Goal: Transaction & Acquisition: Obtain resource

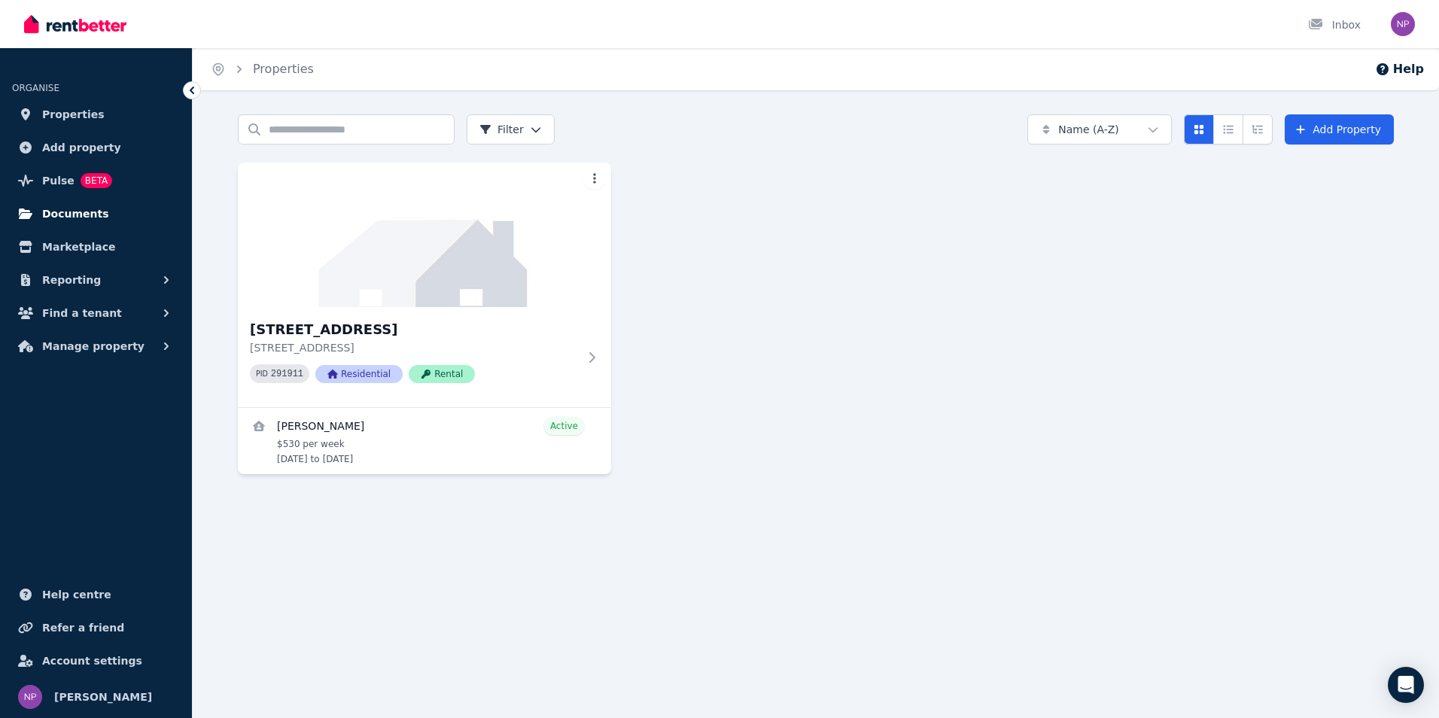
click at [71, 213] on span "Documents" at bounding box center [75, 214] width 67 height 18
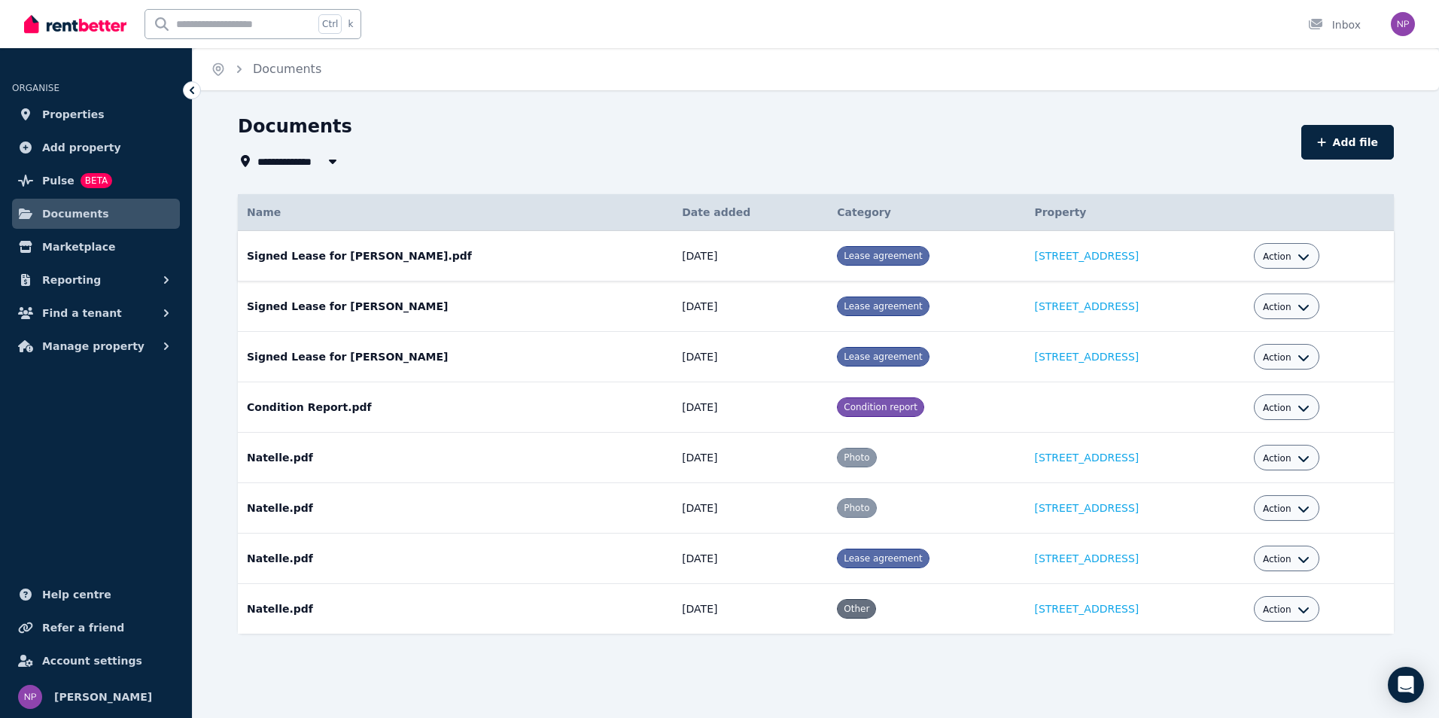
click at [843, 258] on span "Lease agreement" at bounding box center [882, 256] width 78 height 11
click at [1304, 259] on icon "button" at bounding box center [1303, 257] width 12 height 12
click at [1235, 354] on link "Download" at bounding box center [1240, 344] width 144 height 27
click at [68, 281] on span "Reporting" at bounding box center [71, 280] width 59 height 18
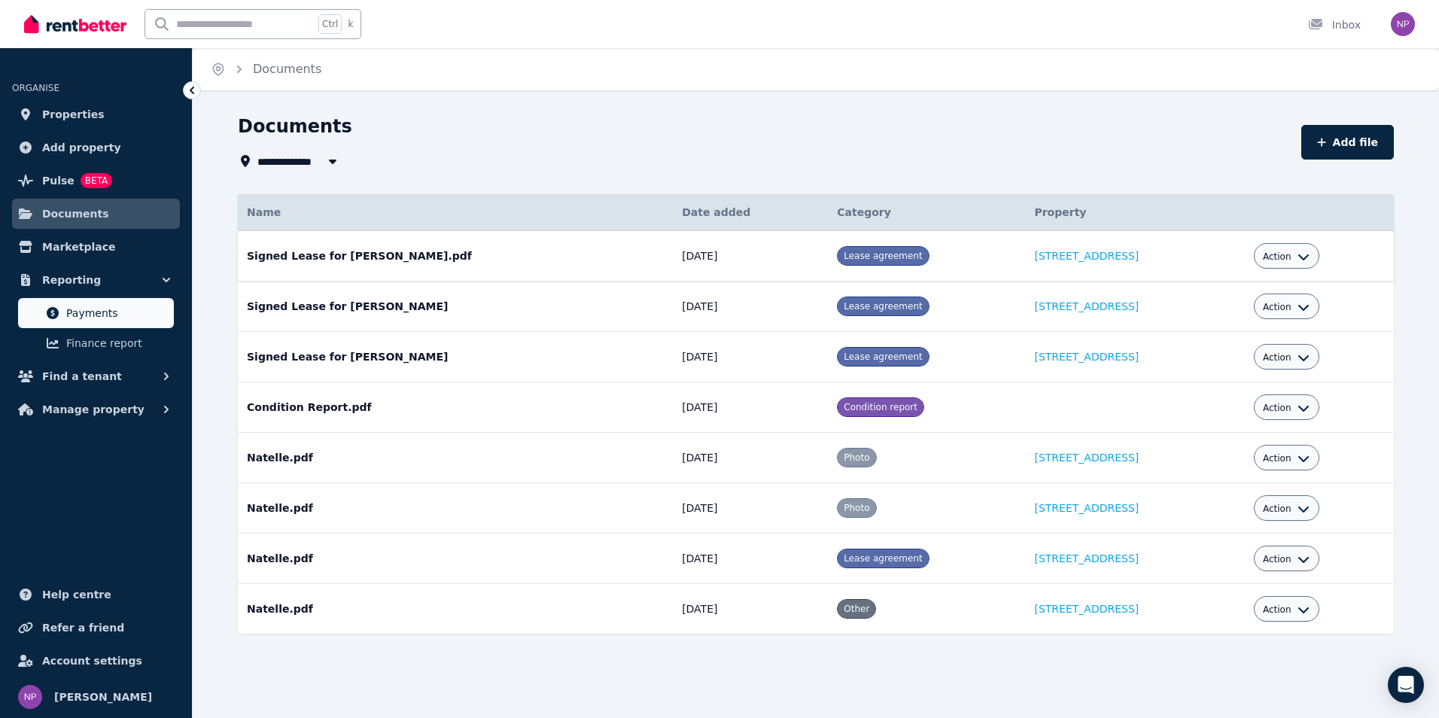
click at [83, 310] on span "Payments" at bounding box center [117, 313] width 102 height 18
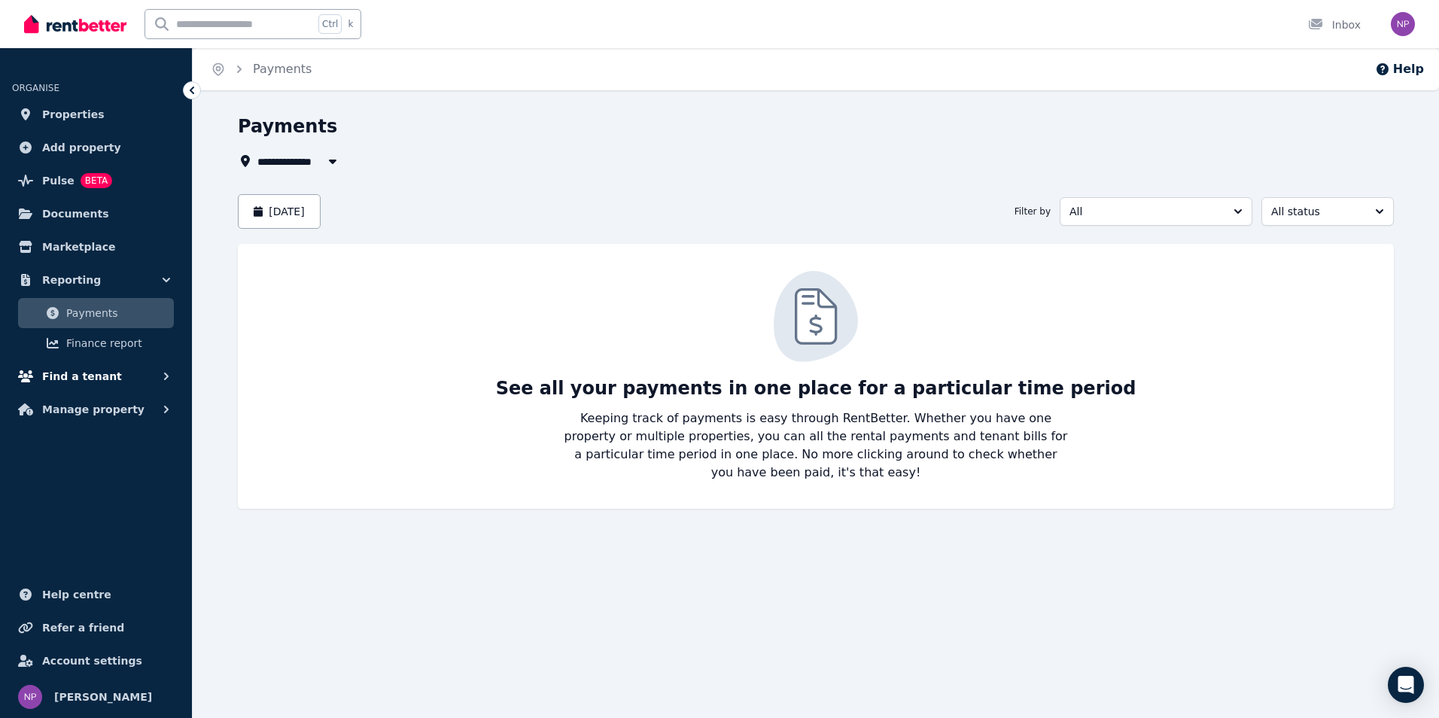
click at [84, 375] on span "Find a tenant" at bounding box center [82, 376] width 80 height 18
click at [74, 118] on span "Properties" at bounding box center [73, 114] width 62 height 18
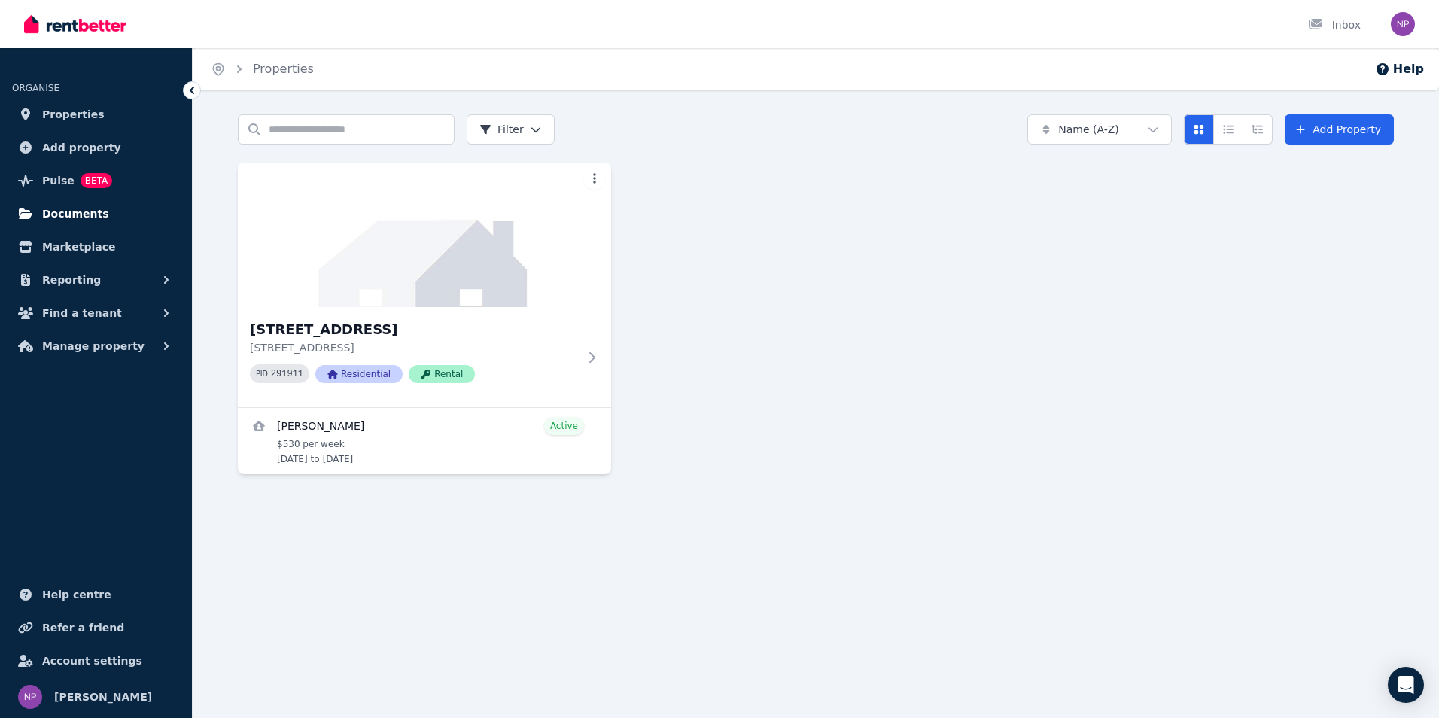
click at [59, 223] on link "Documents" at bounding box center [96, 214] width 168 height 30
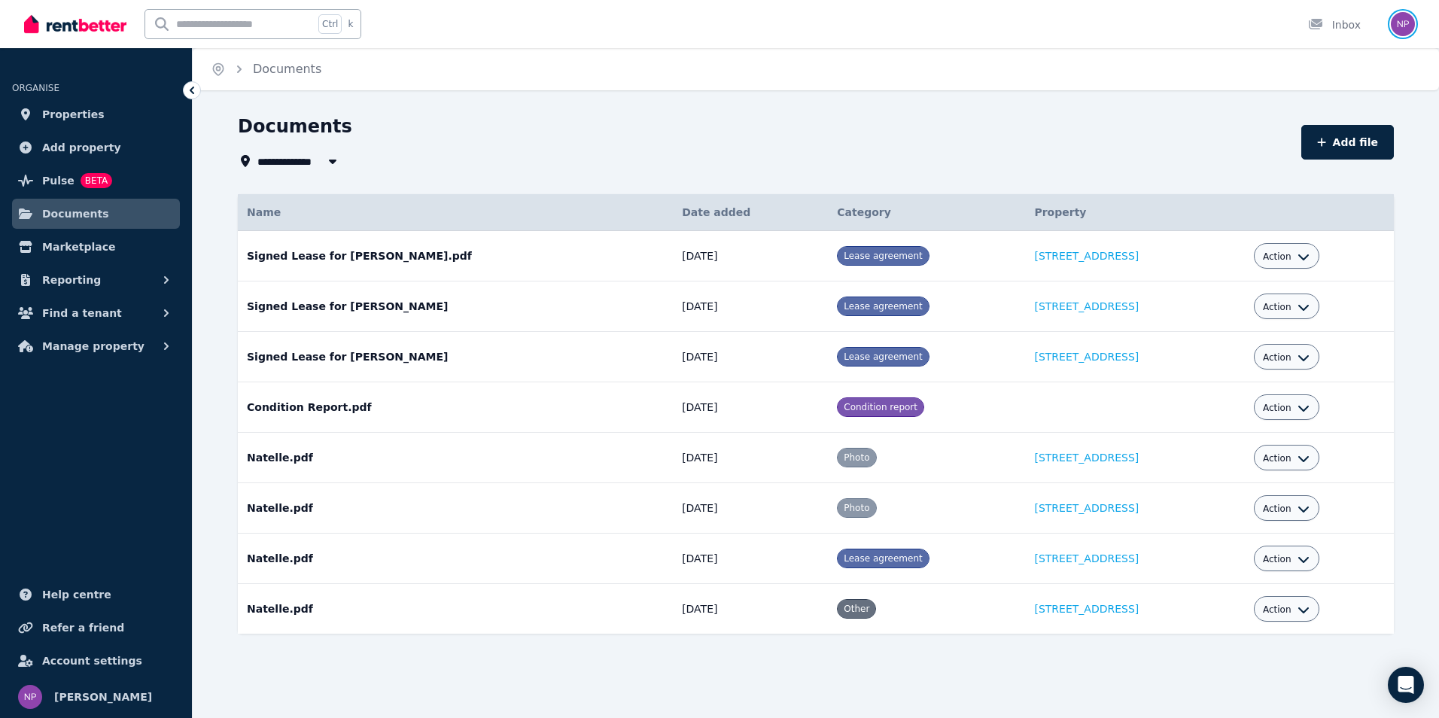
click at [1409, 17] on img "button" at bounding box center [1402, 24] width 24 height 24
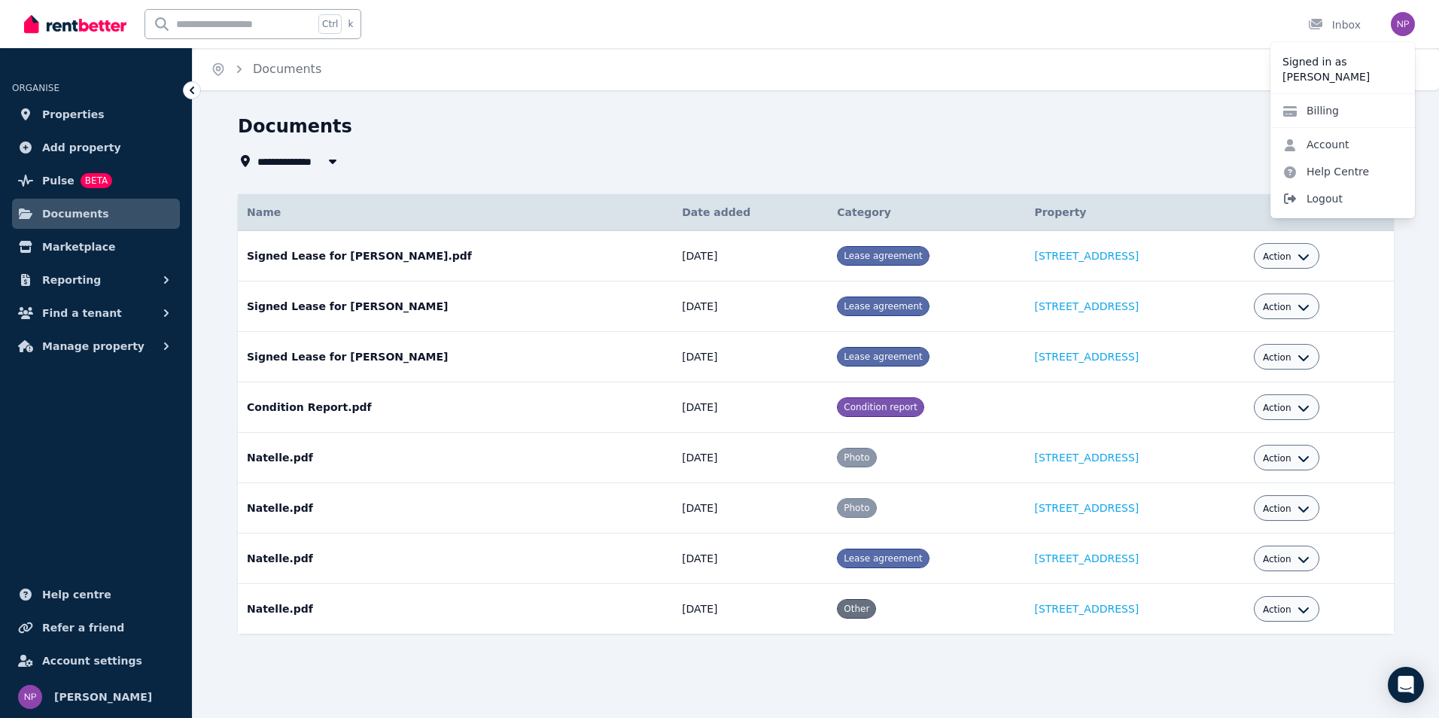
click at [1334, 195] on span "Logout" at bounding box center [1342, 198] width 144 height 27
